Goal: Find contact information: Find contact information

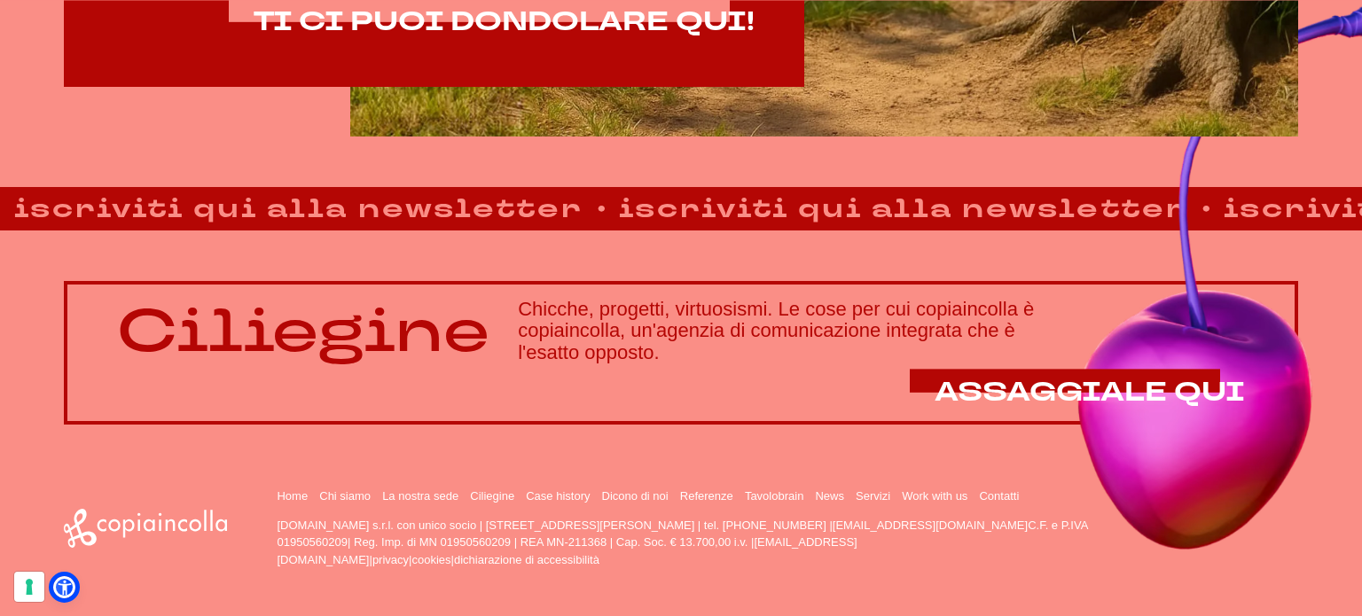
scroll to position [1299, 0]
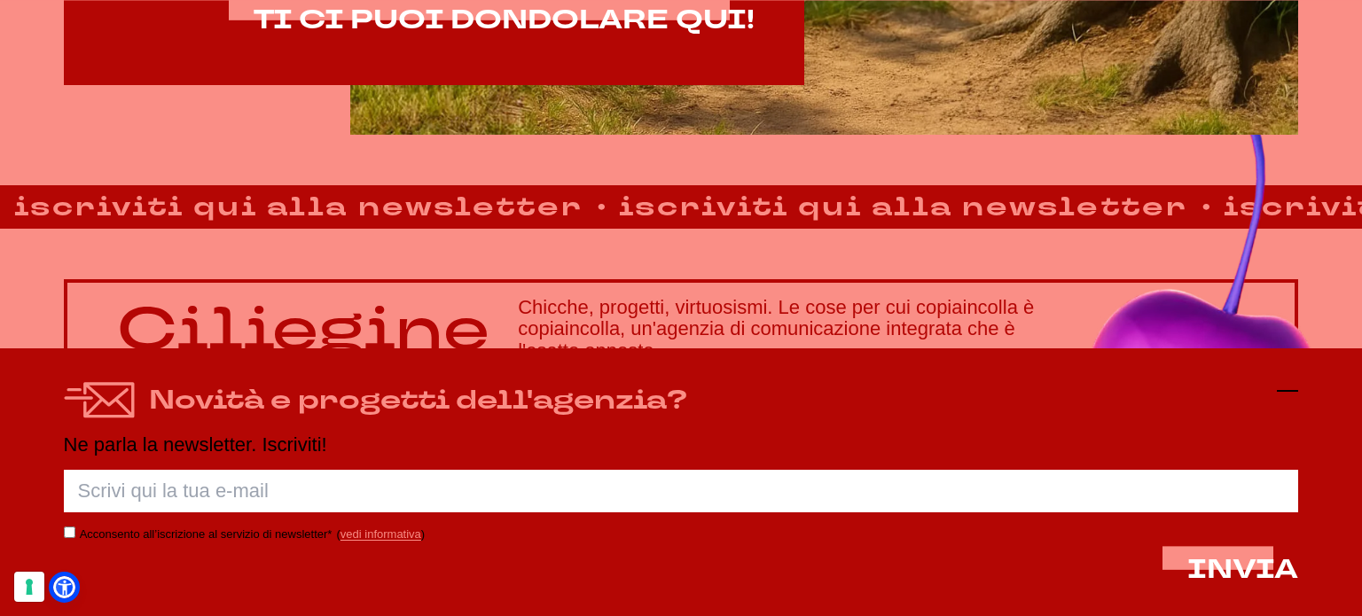
click at [1295, 394] on icon at bounding box center [1287, 391] width 21 height 21
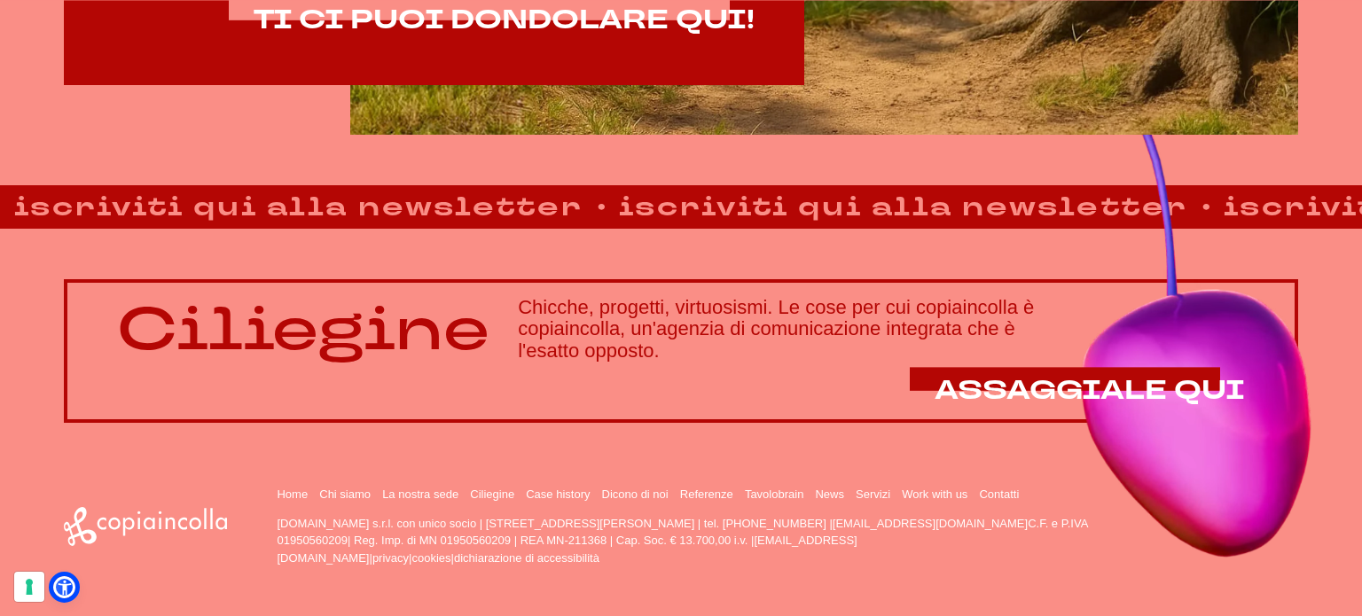
click at [433, 487] on li "La nostra sede" at bounding box center [423, 494] width 83 height 14
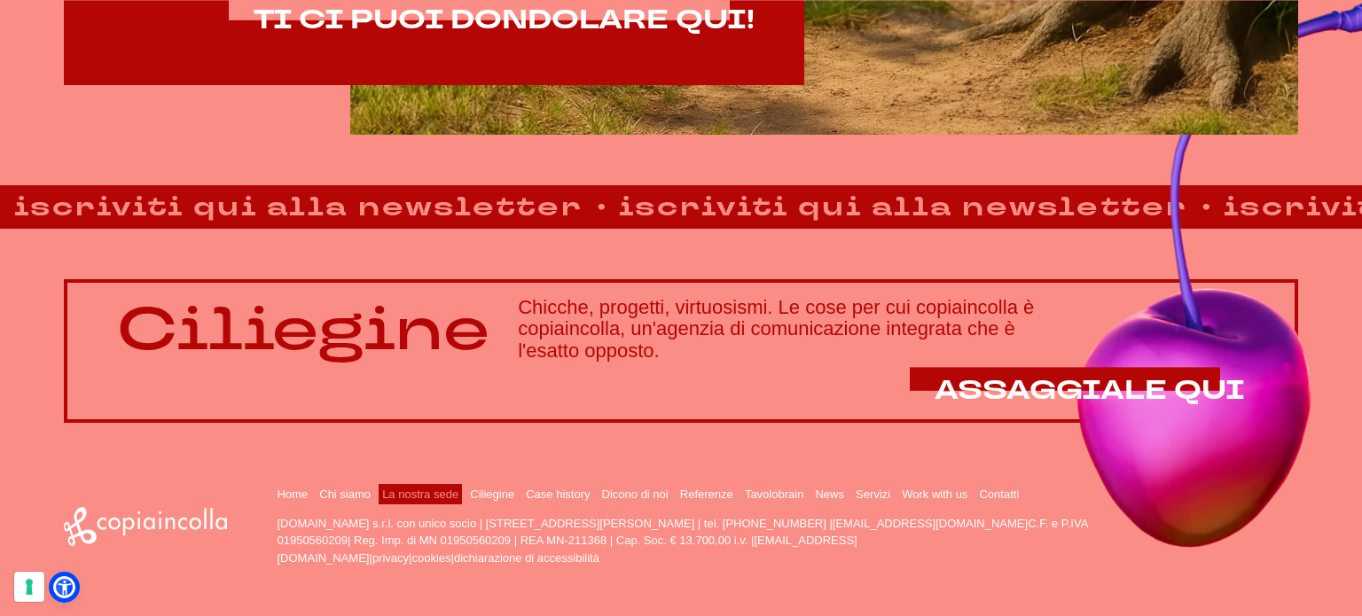
click at [429, 490] on link "La nostra sede" at bounding box center [420, 494] width 76 height 13
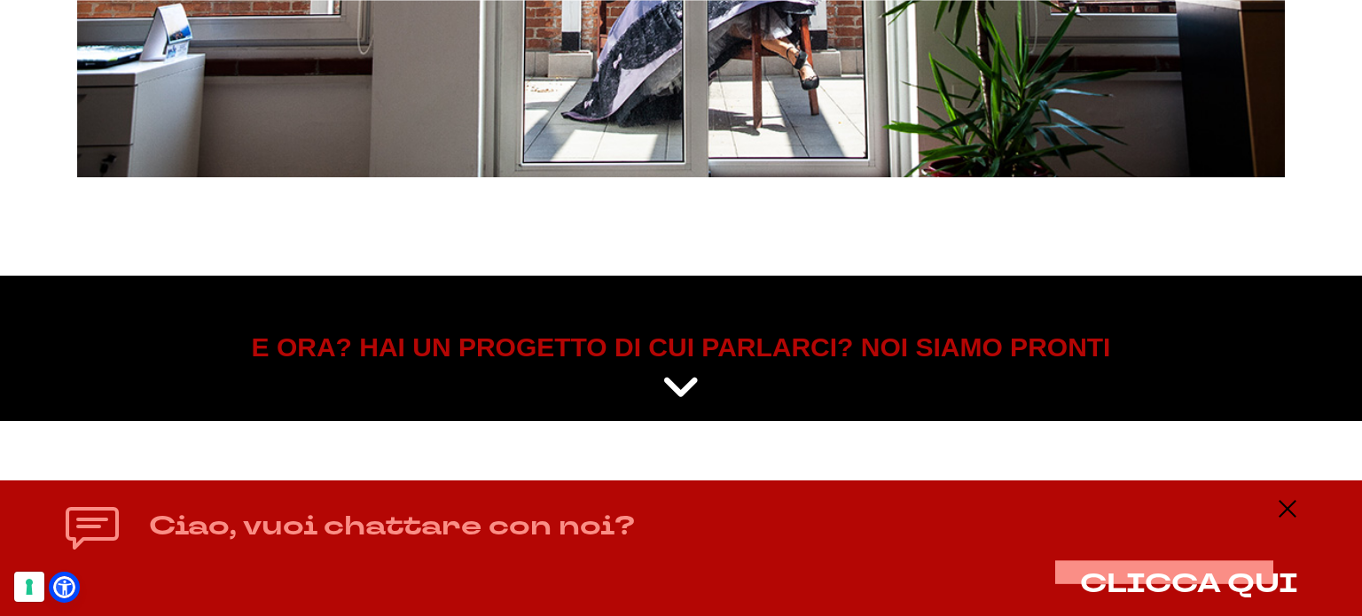
scroll to position [7474, 0]
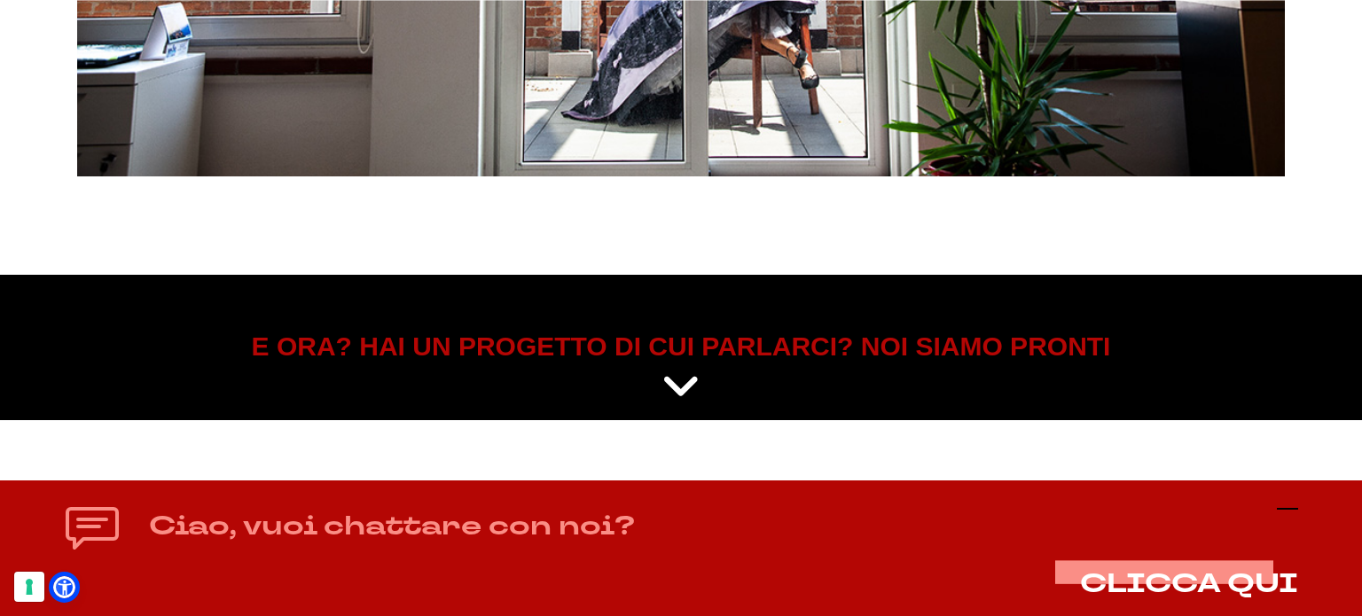
click at [1294, 499] on icon at bounding box center [1287, 508] width 21 height 21
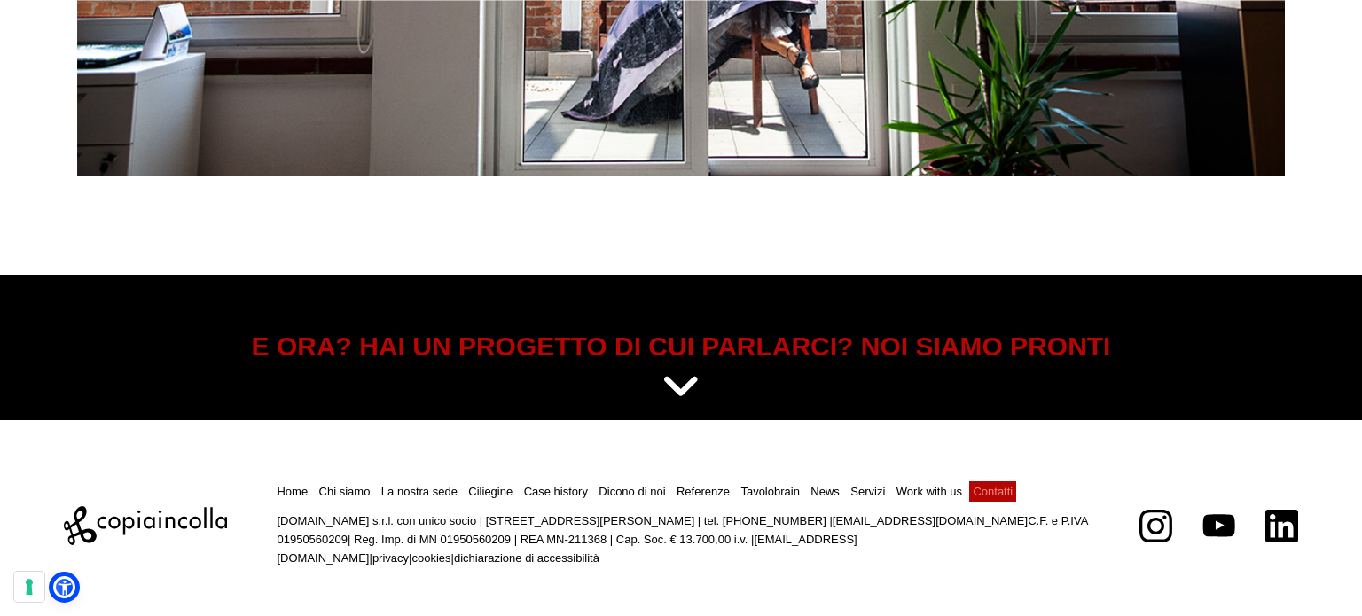
click at [991, 495] on link "Contatti" at bounding box center [993, 491] width 40 height 13
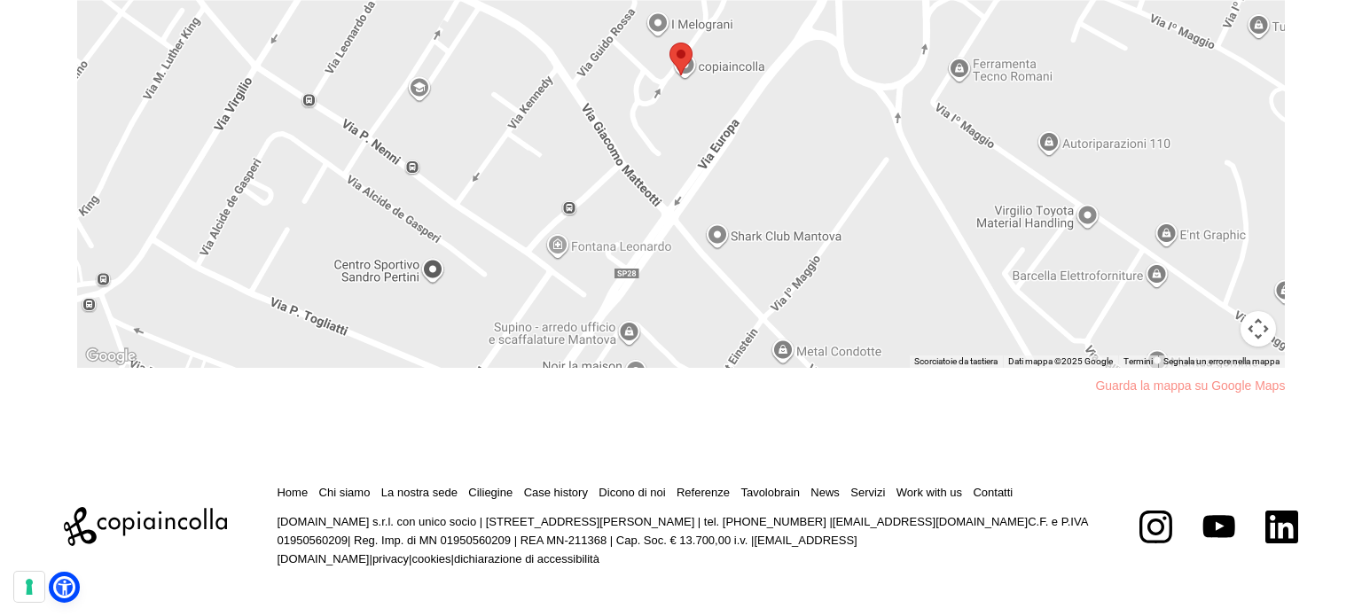
scroll to position [1617, 0]
